Goal: Information Seeking & Learning: Learn about a topic

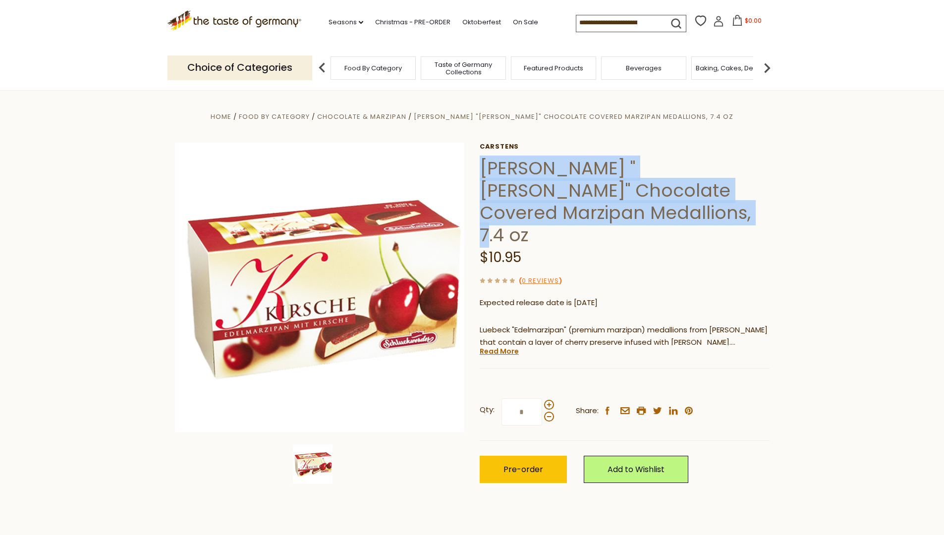
drag, startPoint x: 481, startPoint y: 165, endPoint x: 650, endPoint y: 215, distance: 176.8
click at [650, 215] on h1 "[PERSON_NAME] "[PERSON_NAME]" Chocolate Covered Marzipan Medallions, 7.4 oz" at bounding box center [624, 201] width 290 height 89
copy h1 "[PERSON_NAME] "[PERSON_NAME]" Chocolate Covered Marzipan Medallions, 7.4 oz"
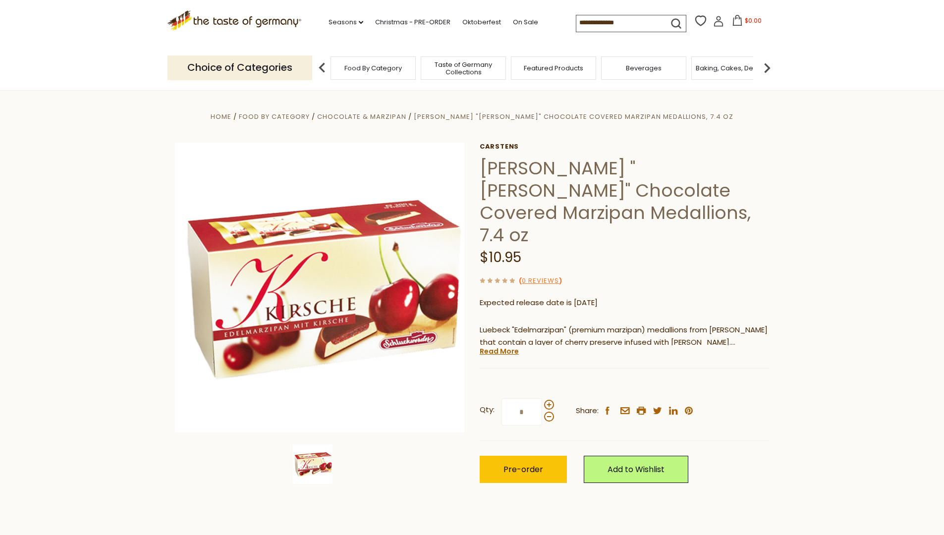
click at [620, 23] on input at bounding box center [618, 22] width 84 height 14
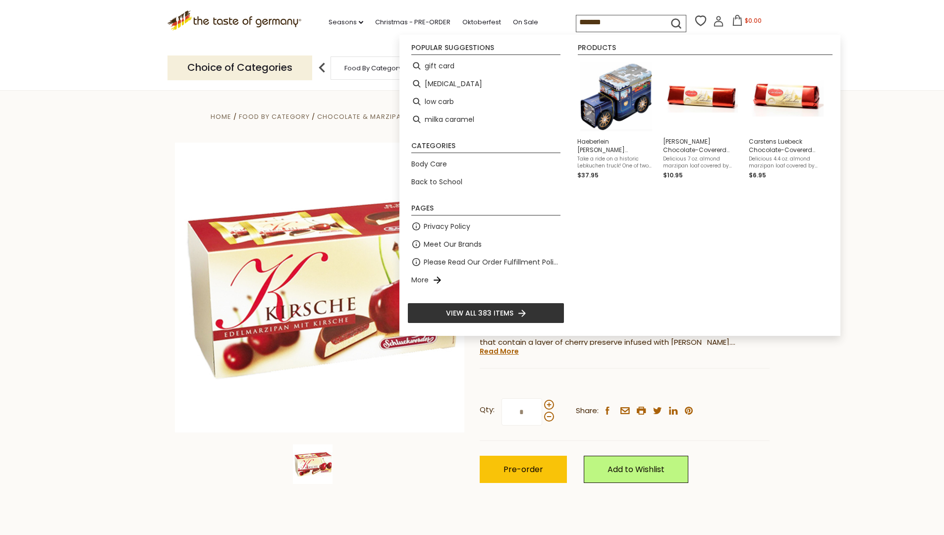
type input "********"
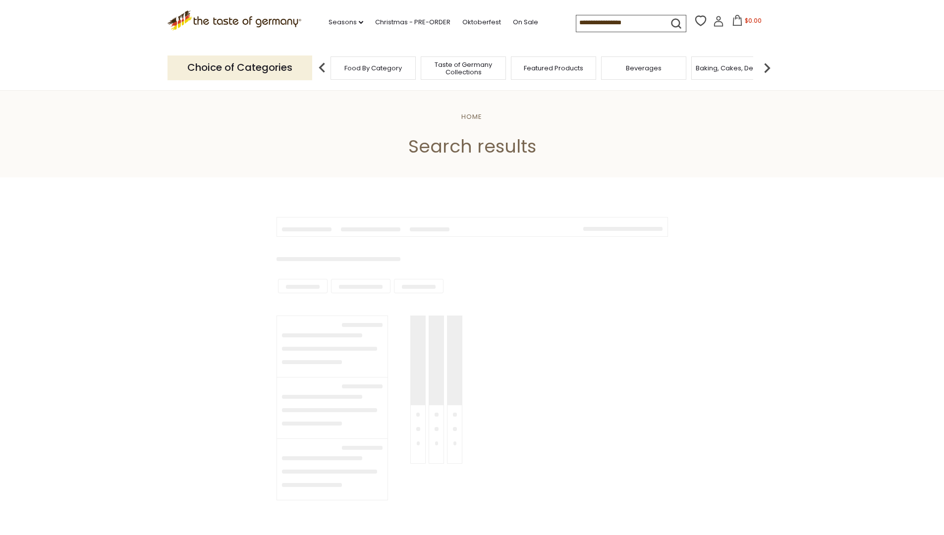
type input "********"
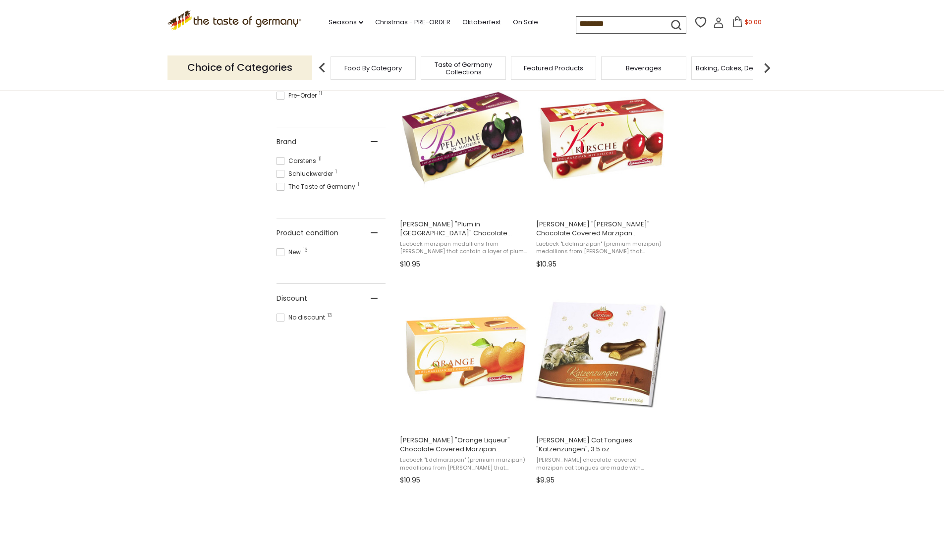
scroll to position [440, 0]
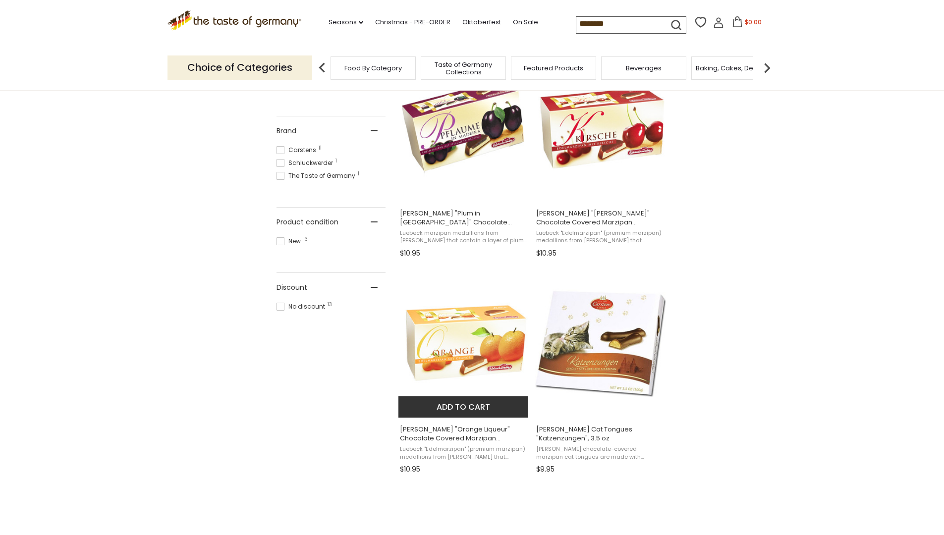
click at [448, 342] on img "Carstens" at bounding box center [463, 343] width 131 height 131
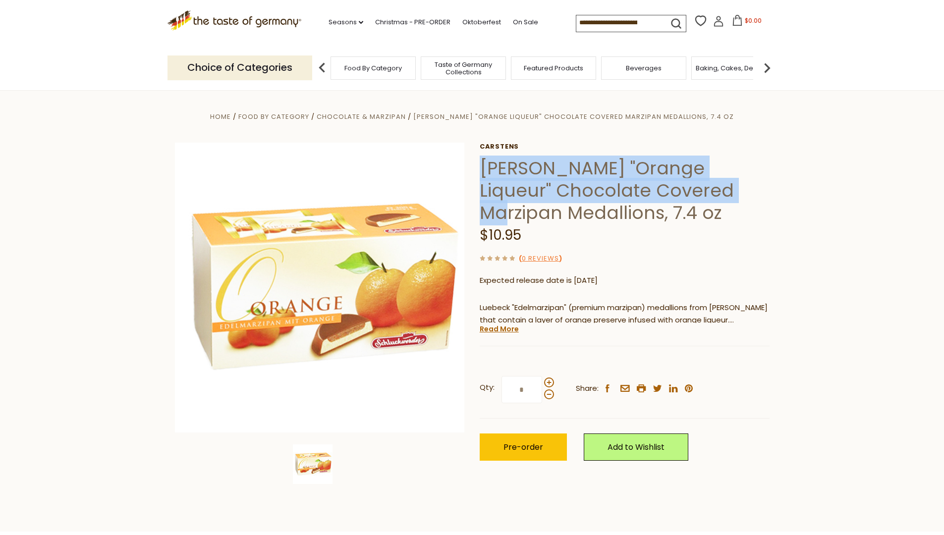
drag, startPoint x: 483, startPoint y: 166, endPoint x: 734, endPoint y: 195, distance: 251.8
click at [734, 195] on h1 "Carstens "Orange Liqueur" Chocolate Covered Marzipan Medallions, 7.4 oz" at bounding box center [624, 190] width 290 height 67
copy h1 "Carstens "Orange Liqueur" Chocolate Covered Marzipa"
